Goal: Task Accomplishment & Management: Complete application form

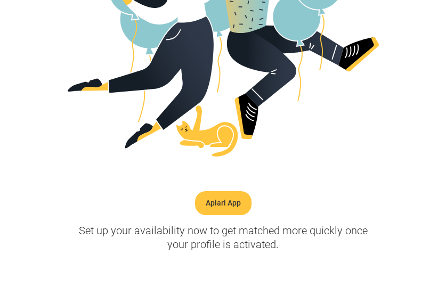
scroll to position [329, 0]
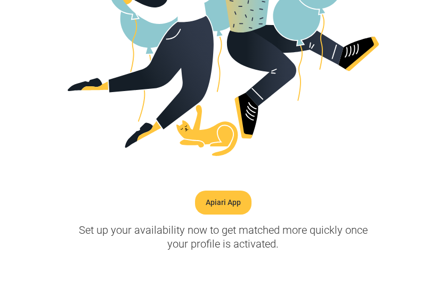
scroll to position [328, 0]
